Goal: Task Accomplishment & Management: Complete application form

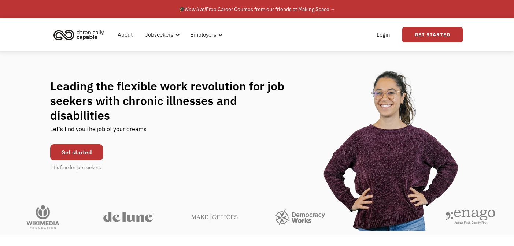
click at [85, 144] on link "Get started" at bounding box center [76, 152] width 53 height 16
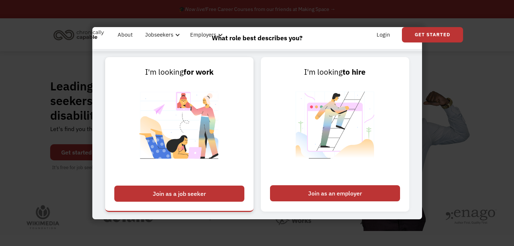
click at [206, 198] on div "Join as a job seeker" at bounding box center [179, 194] width 130 height 16
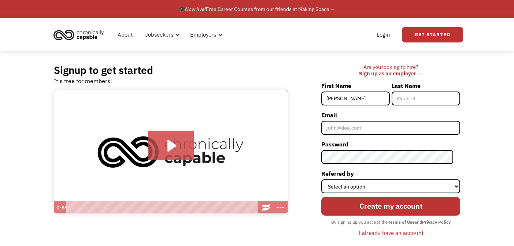
type input "[PERSON_NAME]"
type input "Hall"
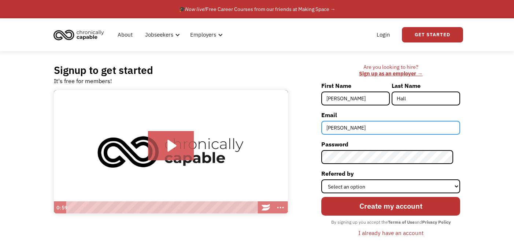
type input "[PERSON_NAME][EMAIL_ADDRESS][DOMAIN_NAME]"
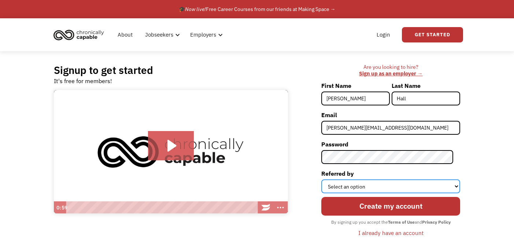
click at [385, 187] on select "Select an option Instagram Facebook Twitter Search Engine News Article Word of …" at bounding box center [391, 187] width 139 height 14
select select "Word of Mouth"
click at [329, 180] on select "Select an option Instagram Facebook Twitter Search Engine News Article Word of …" at bounding box center [391, 187] width 139 height 14
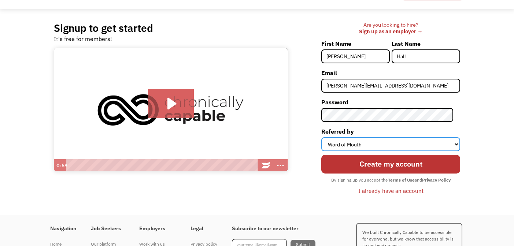
scroll to position [44, 0]
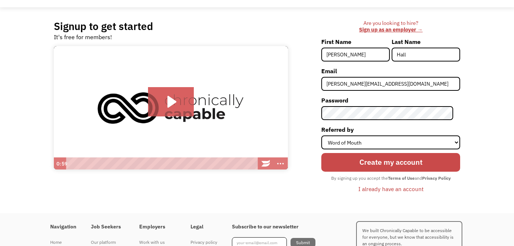
click at [400, 162] on input "Create my account" at bounding box center [391, 162] width 139 height 19
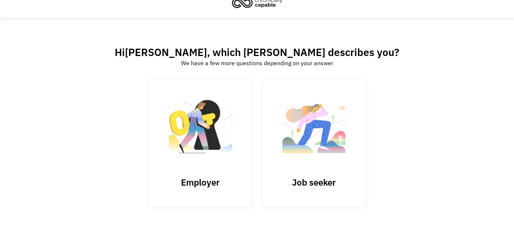
scroll to position [14, 0]
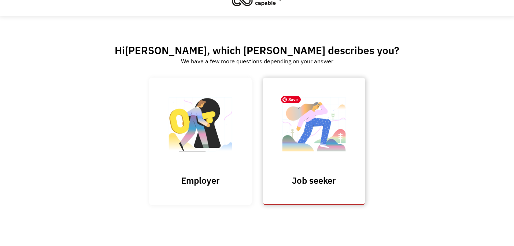
click at [347, 155] on img at bounding box center [314, 128] width 73 height 72
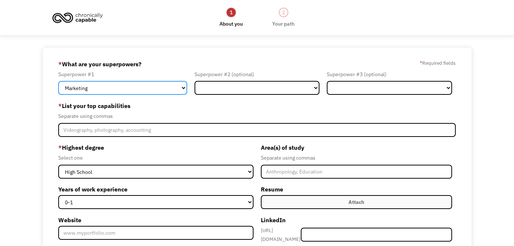
click at [178, 88] on select "Marketing Human Resources Finance Technology Operations Sales Industrial & Manu…" at bounding box center [122, 88] width 129 height 14
select select "Science & Education"
click at [58, 81] on select "Marketing Human Resources Finance Technology Operations Sales Industrial & Manu…" at bounding box center [122, 88] width 129 height 14
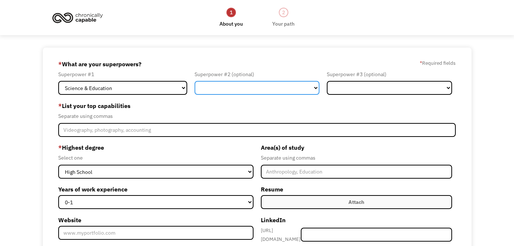
click at [262, 85] on select "Marketing Human Resources Finance Technology Operations Sales Industrial & Manu…" at bounding box center [257, 88] width 125 height 14
click at [195, 81] on select "Marketing Human Resources Finance Technology Operations Sales Industrial & Manu…" at bounding box center [257, 88] width 125 height 14
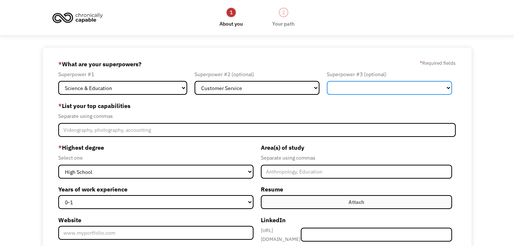
click at [359, 84] on select "Marketing Human Resources Finance Technology Operations Sales Industrial & Manu…" at bounding box center [389, 88] width 125 height 14
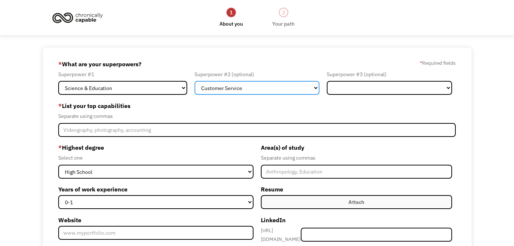
click at [290, 88] on select "Marketing Human Resources Finance Technology Operations Sales Industrial & Manu…" at bounding box center [257, 88] width 125 height 14
select select "Operations"
click at [195, 81] on select "Marketing Human Resources Finance Technology Operations Sales Industrial & Manu…" at bounding box center [257, 88] width 125 height 14
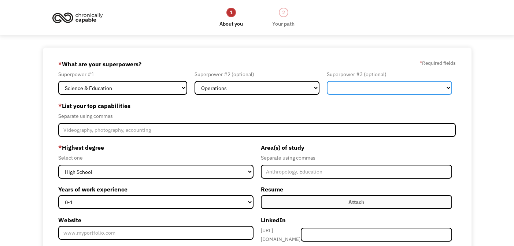
click at [355, 87] on select "Marketing Human Resources Finance Technology Operations Sales Industrial & Manu…" at bounding box center [389, 88] width 125 height 14
select select "Communications & Public Relations"
click at [327, 81] on select "Marketing Human Resources Finance Technology Operations Sales Industrial & Manu…" at bounding box center [389, 88] width 125 height 14
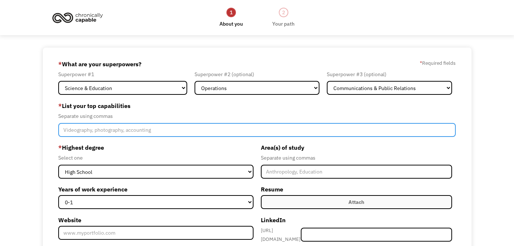
click at [177, 131] on input "Member-Create-Step1" at bounding box center [257, 130] width 398 height 14
drag, startPoint x: 96, startPoint y: 134, endPoint x: 25, endPoint y: 119, distance: 73.1
click at [26, 120] on div "68b78f858494e2d51786711f allison.hall333@gmail.com Allison Hall Word of Mouth *…" at bounding box center [257, 202] width 514 height 308
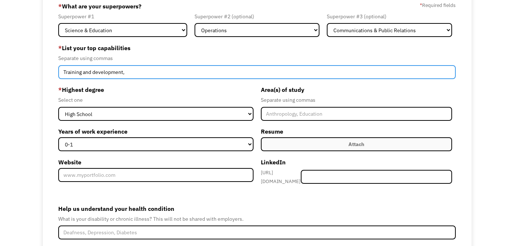
scroll to position [58, 0]
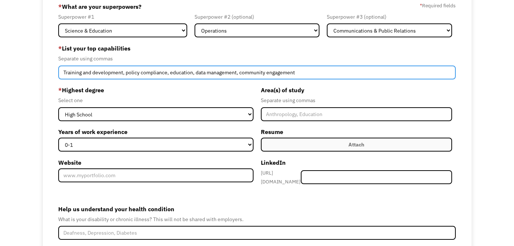
type input "Training and development, policy compliance, education, data management, commun…"
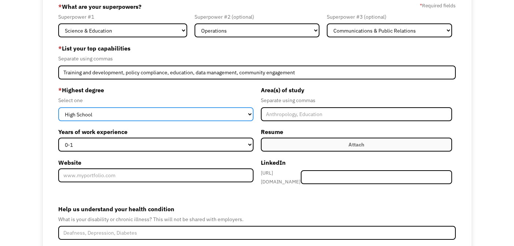
click at [154, 116] on select "High School Associates Bachelors Master's PhD" at bounding box center [155, 114] width 195 height 14
select select "masters"
click at [58, 107] on select "High School Associates Bachelors Master's PhD" at bounding box center [155, 114] width 195 height 14
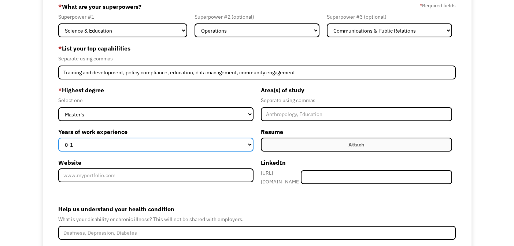
click at [139, 143] on select "0-1 2-4 5-10 11-15 15+" at bounding box center [155, 145] width 195 height 14
select select "11-15"
click at [58, 138] on select "0-1 2-4 5-10 11-15 15+" at bounding box center [155, 145] width 195 height 14
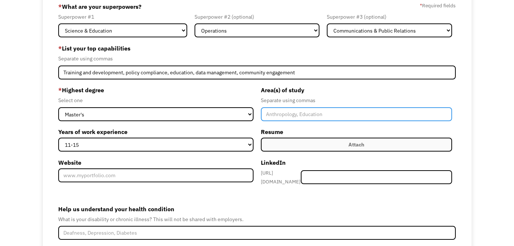
click at [295, 120] on input "Member-Create-Step1" at bounding box center [357, 114] width 192 height 14
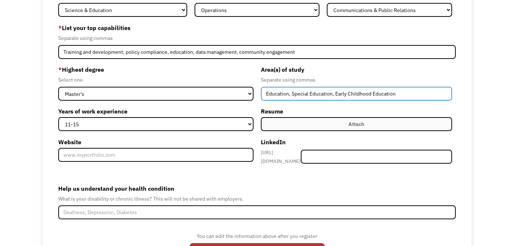
scroll to position [78, 0]
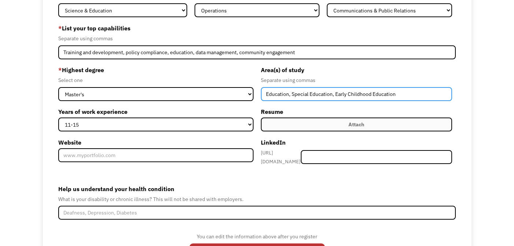
type input "Education, Special Education, Early Childhood Education"
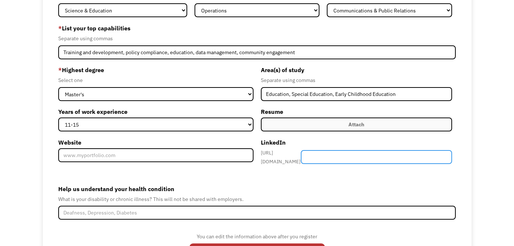
click at [365, 157] on input "Member-Create-Step1" at bounding box center [376, 157] width 151 height 14
paste input "https://www.linkedin.com/in/allisonhall-jhu/"
drag, startPoint x: 400, startPoint y: 157, endPoint x: 288, endPoint y: 132, distance: 114.1
click at [288, 132] on div "Area(s) of study Separate using commas Education, Special Education, Early Chil…" at bounding box center [356, 117] width 199 height 107
type input "allisonhall-jhu/"
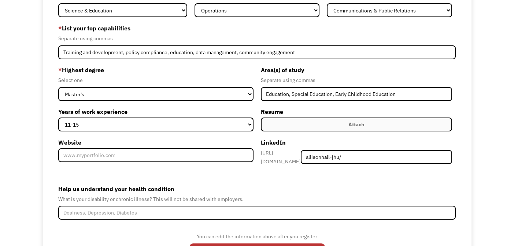
click at [359, 126] on div "Attach" at bounding box center [357, 124] width 16 height 9
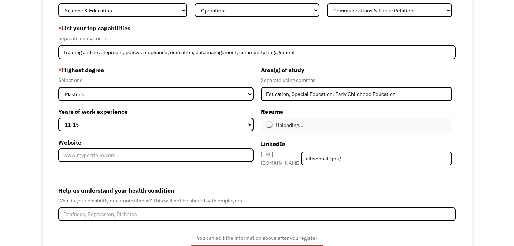
type input "Continue"
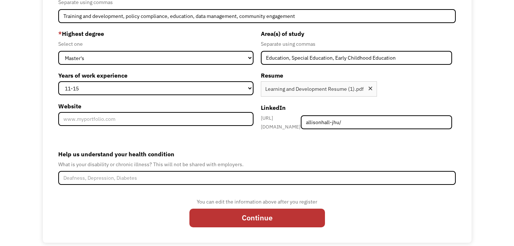
scroll to position [115, 0]
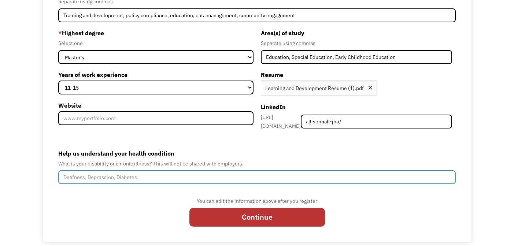
click at [158, 176] on input "Help us understand your health condition" at bounding box center [257, 178] width 398 height 14
type input "C"
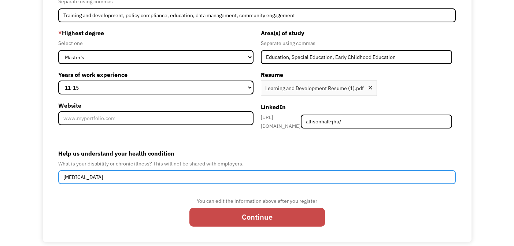
type input "Endometriosis"
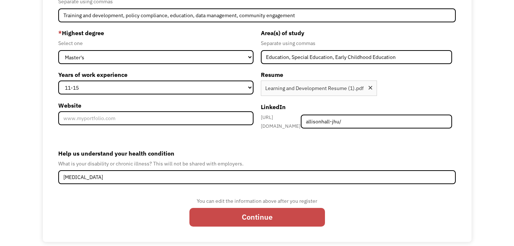
click at [266, 219] on input "Continue" at bounding box center [258, 217] width 136 height 19
type input "Please wait..."
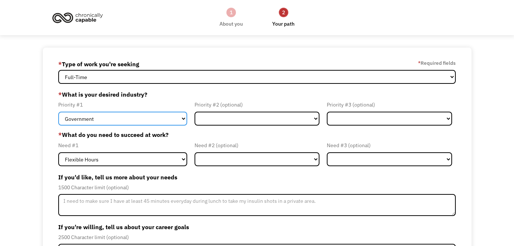
click at [162, 118] on select "Government Finance & Insurance Health & Social Care Tech & Engineering Creative…" at bounding box center [122, 119] width 129 height 14
select select "Education"
click at [58, 112] on select "Government Finance & Insurance Health & Social Care Tech & Engineering Creative…" at bounding box center [122, 119] width 129 height 14
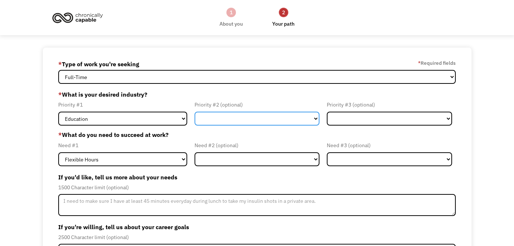
click at [242, 120] on select "Government Finance & Insurance Health & Social Care Tech & Engineering Creative…" at bounding box center [257, 119] width 125 height 14
select select "Health & Social Care"
click at [195, 112] on select "Government Finance & Insurance Health & Social Care Tech & Engineering Creative…" at bounding box center [257, 119] width 125 height 14
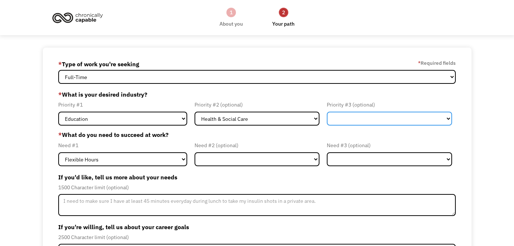
click at [352, 118] on select "Government Finance & Insurance Health & Social Care Tech & Engineering Creative…" at bounding box center [389, 119] width 125 height 14
select select "Other"
click at [327, 112] on select "Government Finance & Insurance Health & Social Care Tech & Engineering Creative…" at bounding box center [389, 119] width 125 height 14
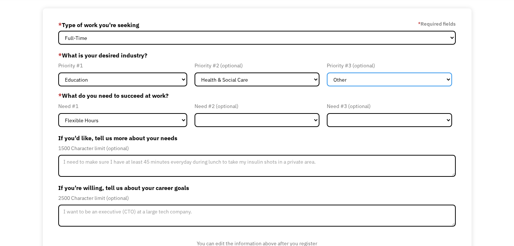
scroll to position [49, 0]
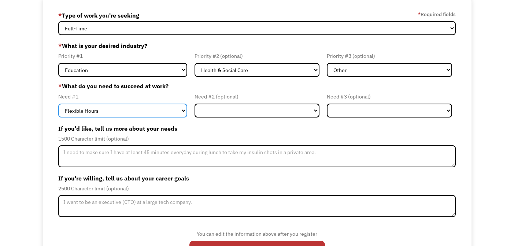
click at [162, 113] on select "Flexible Hours Remote Work Service Animal On-site Accommodations Visual Support…" at bounding box center [122, 111] width 129 height 14
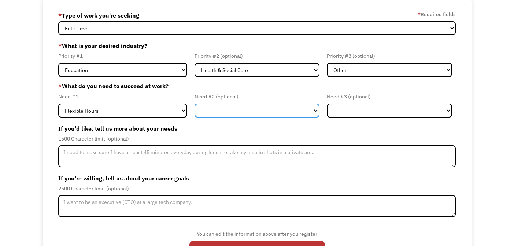
click at [249, 112] on select "Flexible Hours Remote Work Service Animal On-site Accommodations Visual Support…" at bounding box center [257, 111] width 125 height 14
select select "Remote Work"
click at [195, 104] on select "Flexible Hours Remote Work Service Animal On-site Accommodations Visual Support…" at bounding box center [257, 111] width 125 height 14
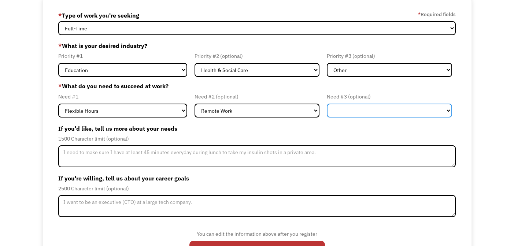
click at [341, 111] on select "Flexible Hours Remote Work Service Animal On-site Accommodations Visual Support…" at bounding box center [389, 111] width 125 height 14
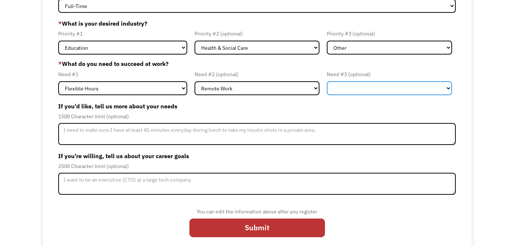
scroll to position [78, 0]
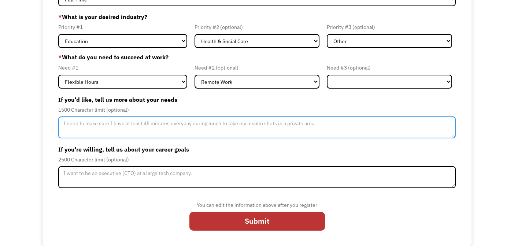
click at [220, 127] on textarea "Member-Update-Form-Step2" at bounding box center [257, 128] width 398 height 22
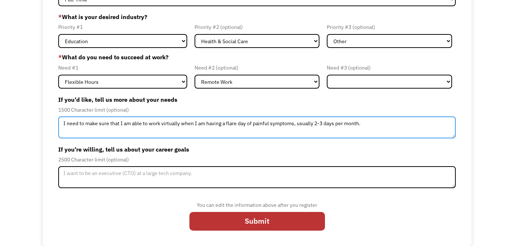
type textarea "I need to make sure that I am able to work virtually when I am having a flare d…"
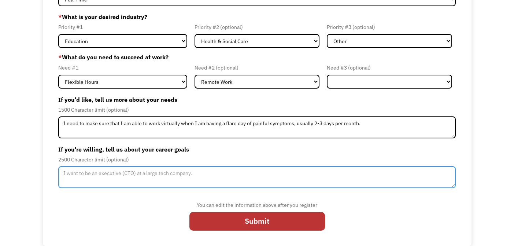
click at [137, 178] on textarea "Member-Update-Form-Step2" at bounding box center [257, 177] width 398 height 22
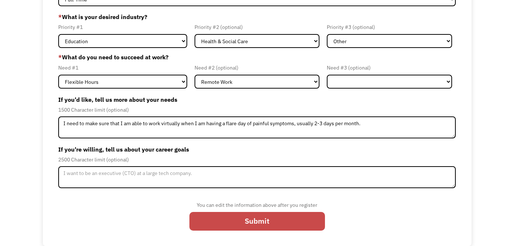
click at [267, 221] on input "Submit" at bounding box center [258, 221] width 136 height 19
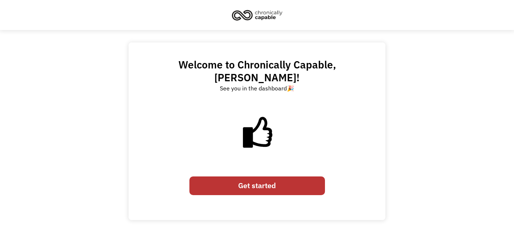
click at [268, 177] on link "Get started" at bounding box center [258, 186] width 136 height 19
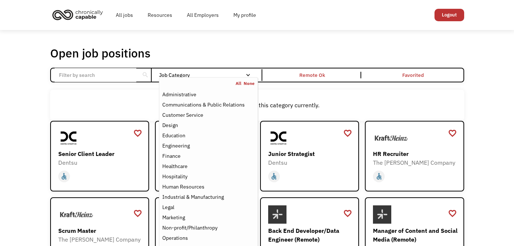
click at [244, 74] on div "Job Category" at bounding box center [208, 75] width 99 height 5
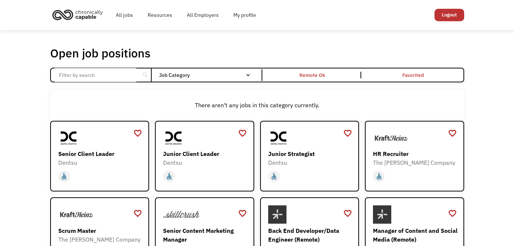
click at [244, 74] on div "Job Category" at bounding box center [208, 75] width 99 height 5
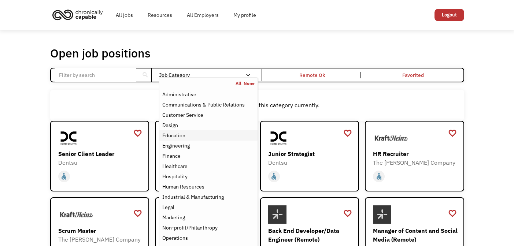
click at [195, 136] on div "Education" at bounding box center [208, 135] width 92 height 9
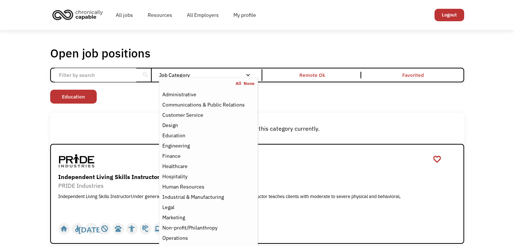
click at [498, 127] on div "Open job positions You have X liked items Search search Filter by category Admi…" at bounding box center [257, 145] width 514 height 230
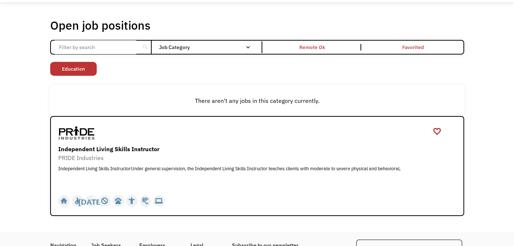
scroll to position [22, 0]
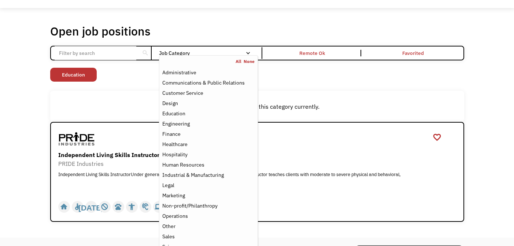
click at [248, 53] on div "Email Form" at bounding box center [248, 53] width 5 height 5
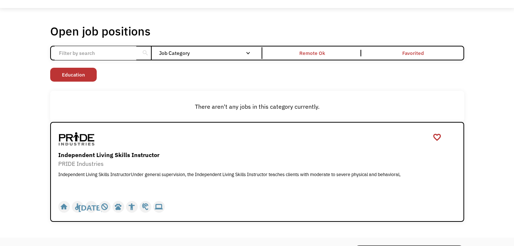
click at [248, 53] on div "Email Form" at bounding box center [248, 53] width 5 height 5
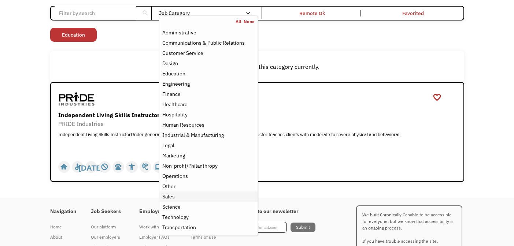
scroll to position [58, 0]
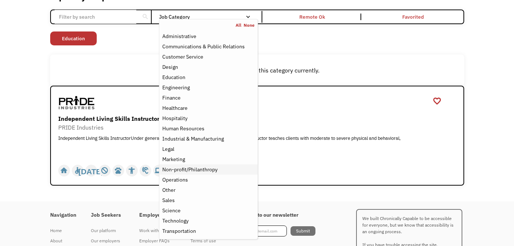
click at [206, 170] on div "Non-profit/Philanthropy" at bounding box center [189, 169] width 55 height 9
click at [193, 110] on div "Healthcare" at bounding box center [208, 108] width 92 height 9
click at [200, 59] on div "Customer Service" at bounding box center [182, 56] width 41 height 9
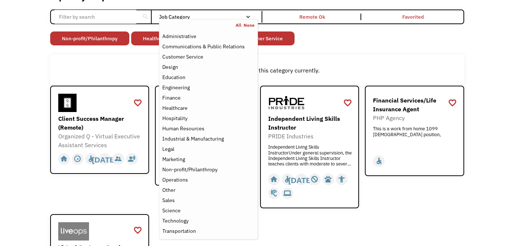
click at [498, 70] on div "Open job positions You have X liked items Search search Filter by category Admi…" at bounding box center [257, 155] width 514 height 367
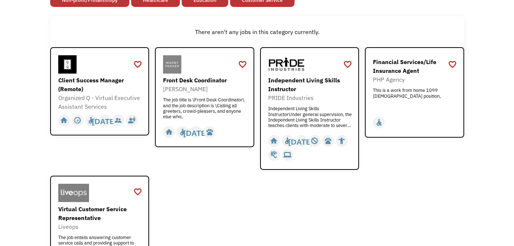
scroll to position [91, 0]
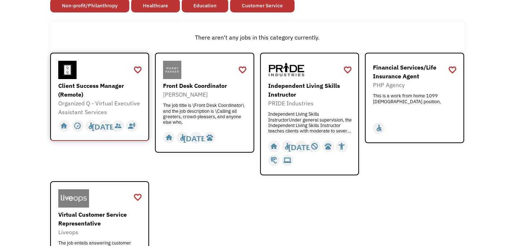
click at [84, 94] on div "Client Success Manager (Remote)" at bounding box center [100, 90] width 85 height 18
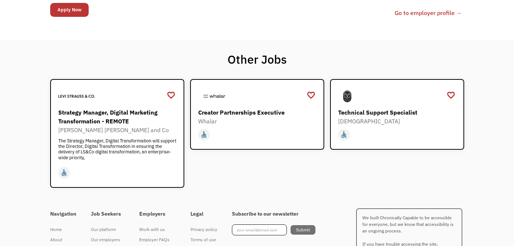
scroll to position [319, 0]
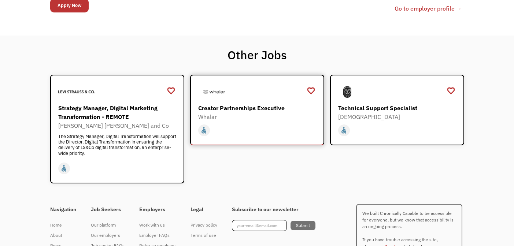
click at [268, 113] on div "Whalar" at bounding box center [258, 117] width 120 height 9
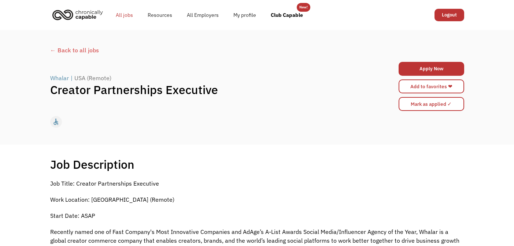
click at [129, 16] on link "All jobs" at bounding box center [125, 14] width 32 height 23
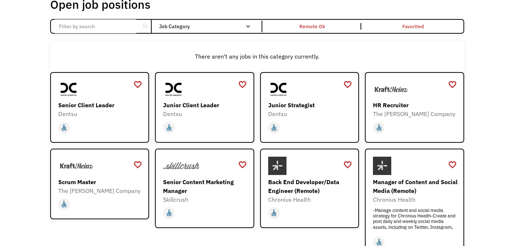
scroll to position [50, 0]
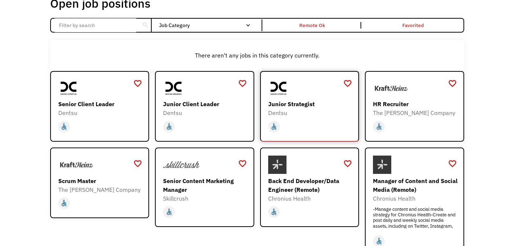
click at [307, 109] on div "Dentsu" at bounding box center [310, 113] width 85 height 9
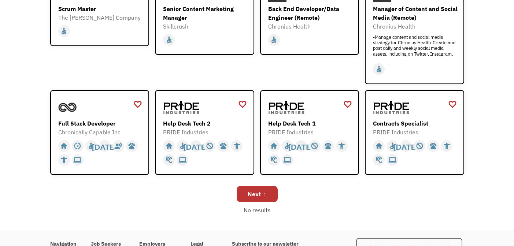
scroll to position [231, 0]
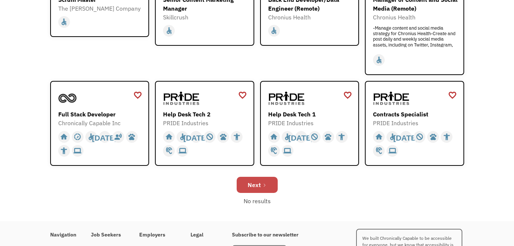
click at [260, 186] on div "Next" at bounding box center [254, 185] width 13 height 9
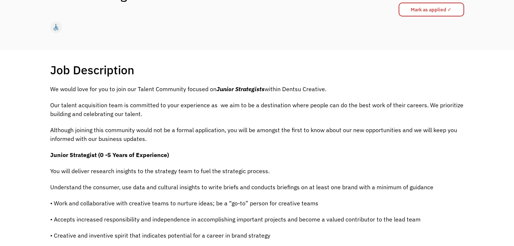
scroll to position [91, 0]
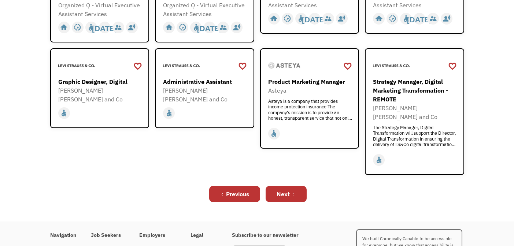
scroll to position [262, 0]
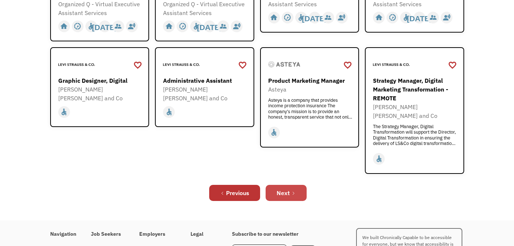
click at [301, 185] on link "Next" at bounding box center [286, 193] width 41 height 16
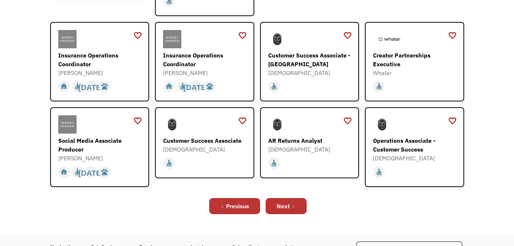
scroll to position [232, 0]
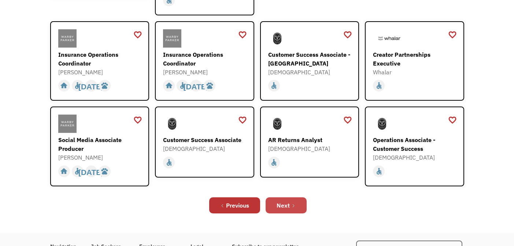
click at [297, 198] on link "Next" at bounding box center [286, 206] width 41 height 16
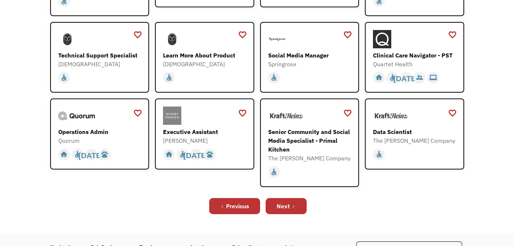
scroll to position [187, 0]
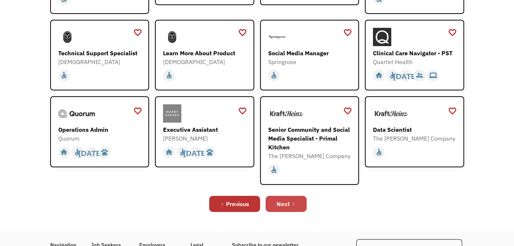
click at [290, 206] on div "Next" at bounding box center [283, 204] width 13 height 9
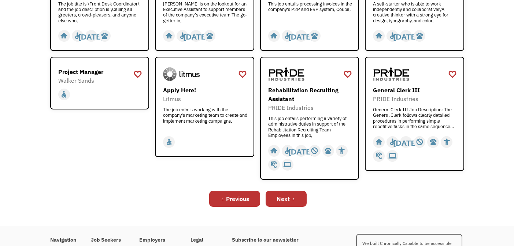
scroll to position [259, 0]
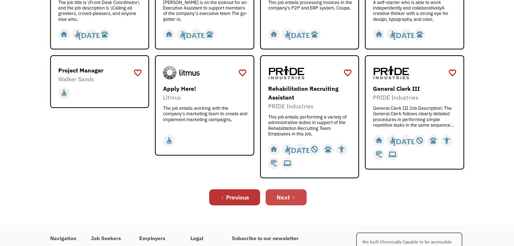
click at [303, 200] on link "Next" at bounding box center [286, 198] width 41 height 16
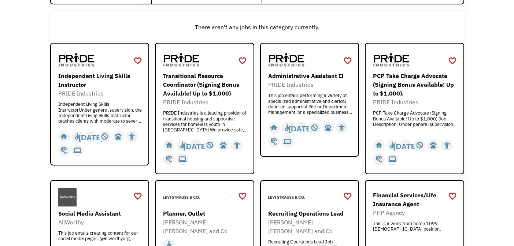
scroll to position [78, 0]
click at [490, 136] on div "Open job positions You have X liked items Search search Filter by category Admi…" at bounding box center [257, 208] width 514 height 513
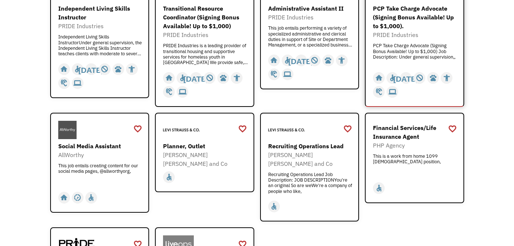
scroll to position [146, 0]
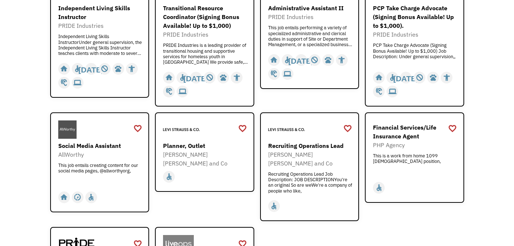
click at [504, 147] on div "Open job positions You have X liked items Search search Filter by category Admi…" at bounding box center [257, 140] width 514 height 513
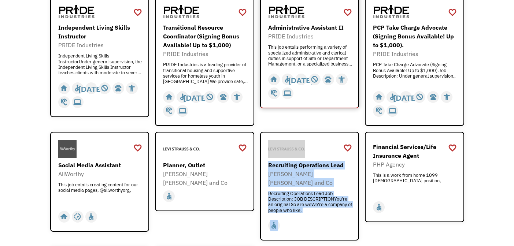
scroll to position [96, 0]
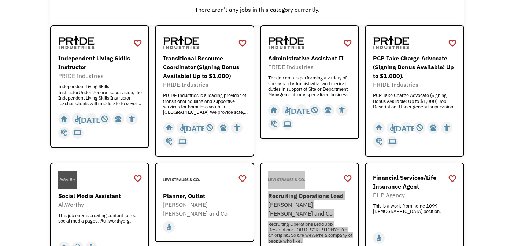
drag, startPoint x: 315, startPoint y: 40, endPoint x: 260, endPoint y: 5, distance: 65.2
click at [0, 0] on div "Open job positions You have X liked items Search search Filter by category Admi…" at bounding box center [257, 190] width 514 height 513
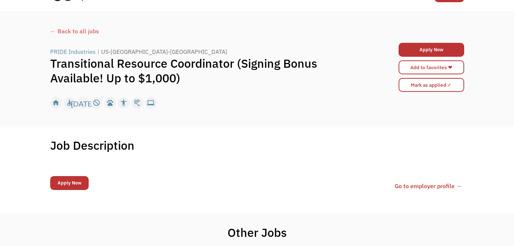
scroll to position [18, 0]
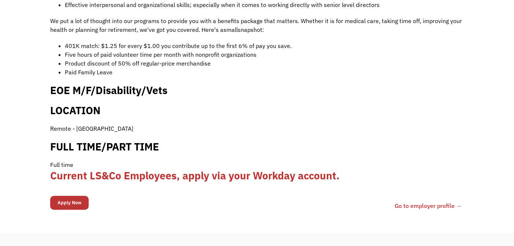
scroll to position [498, 0]
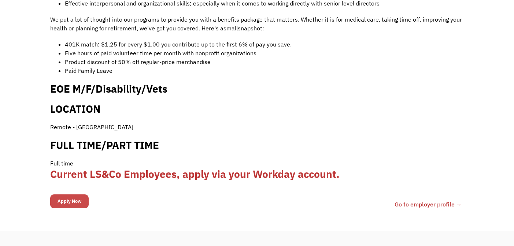
click at [63, 195] on input "Apply Now" at bounding box center [69, 202] width 39 height 14
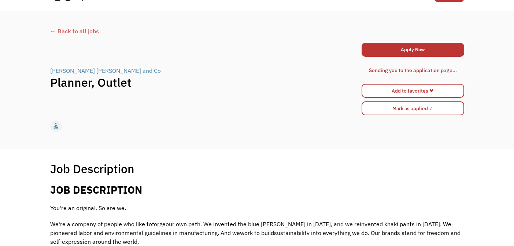
scroll to position [0, 0]
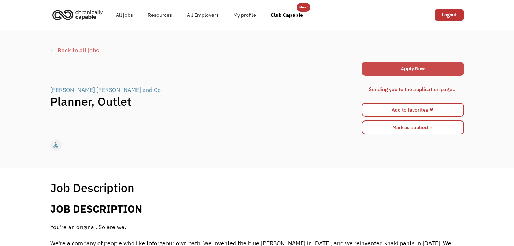
click at [420, 68] on link "Apply Now" at bounding box center [413, 69] width 103 height 14
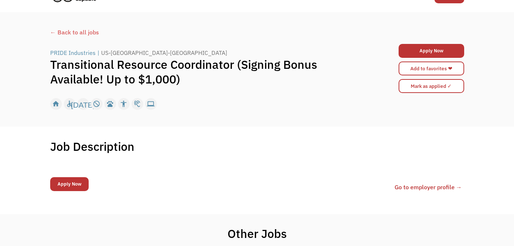
scroll to position [26, 0]
